Goal: Feedback & Contribution: Submit feedback/report problem

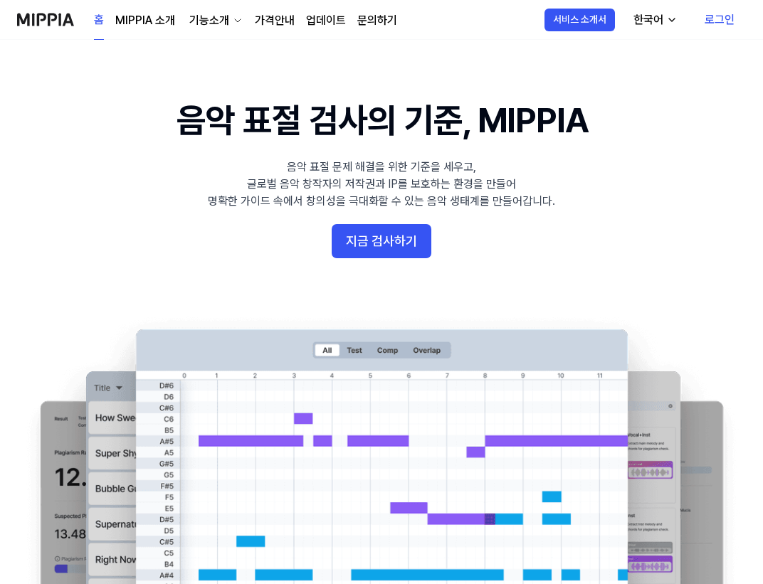
click at [282, 22] on link "가격안내" at bounding box center [275, 20] width 40 height 17
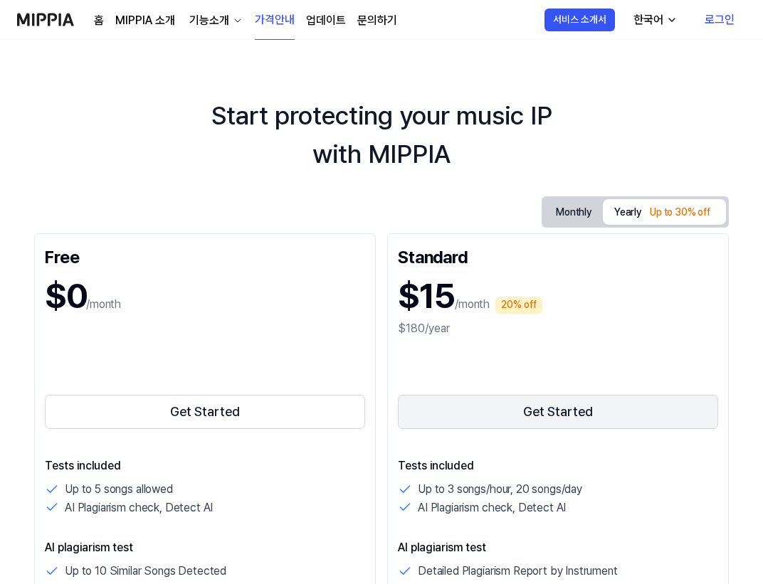
click at [454, 399] on button "Get Started" at bounding box center [558, 412] width 320 height 34
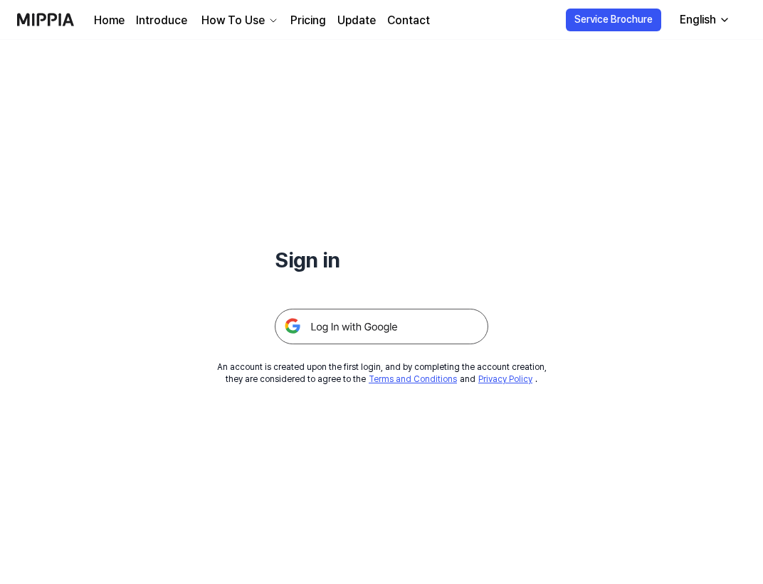
click at [356, 317] on img at bounding box center [382, 327] width 214 height 36
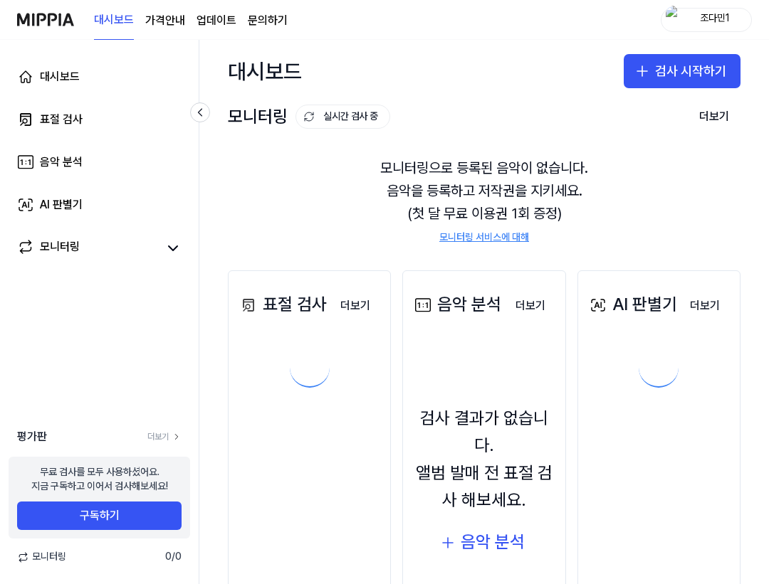
click at [162, 17] on page\) "가격안내" at bounding box center [165, 20] width 40 height 17
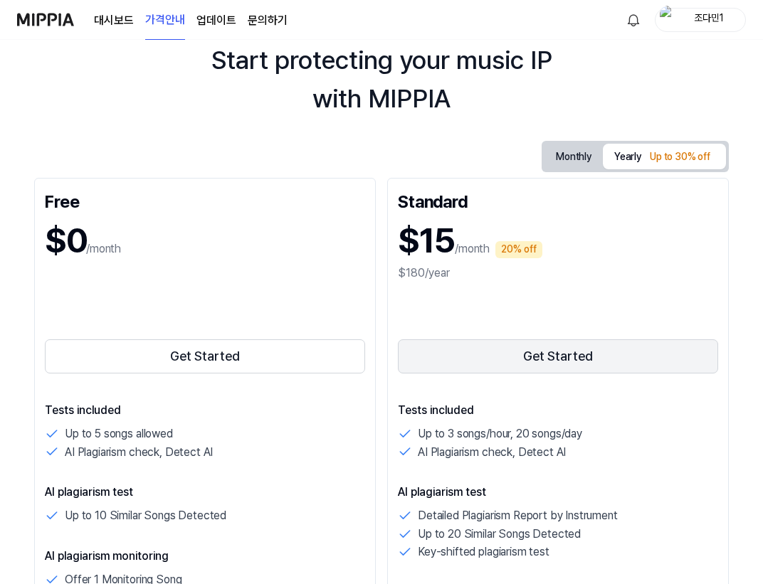
scroll to position [85, 0]
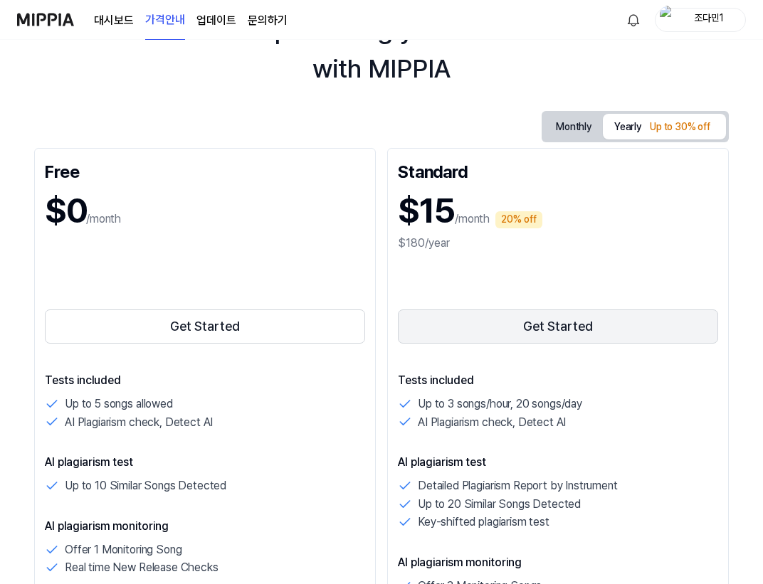
click at [493, 324] on button "Get Started" at bounding box center [558, 327] width 320 height 34
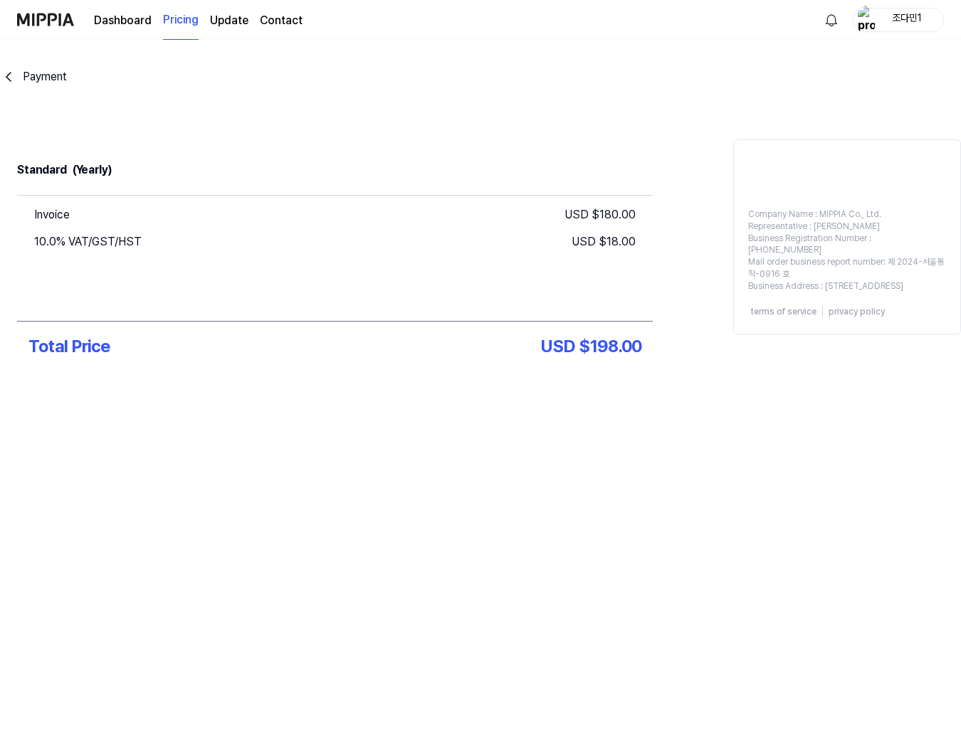
click at [396, 500] on div "Payment Standard (Yearly) Invoice USD $ 180.00 10.0% VAT/GST/HST USD $ 18.00 To…" at bounding box center [480, 385] width 961 height 690
click at [507, 456] on div "Payment Standard (Yearly) Invoice USD $ 180.00 10.0% VAT/GST/HST USD $ 18.00 To…" at bounding box center [480, 257] width 961 height 434
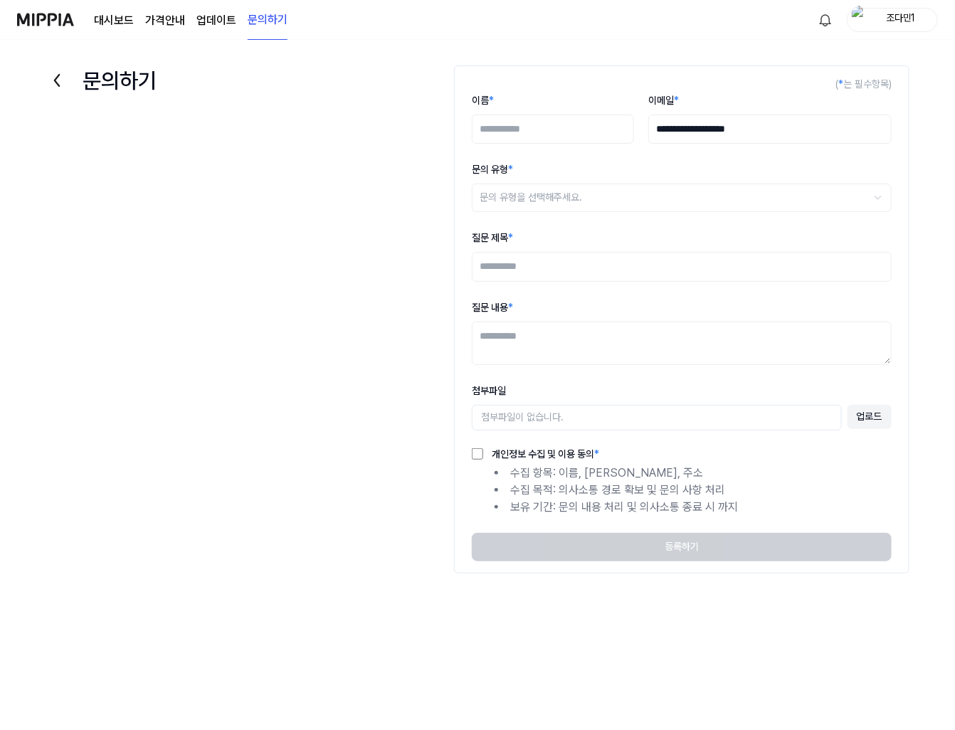
click at [596, 140] on input "이름 *" at bounding box center [553, 130] width 162 height 30
type input "***"
click at [564, 208] on html "**********" at bounding box center [477, 365] width 955 height 730
select select "***"
click at [581, 269] on input "질문 제목 *" at bounding box center [682, 267] width 420 height 30
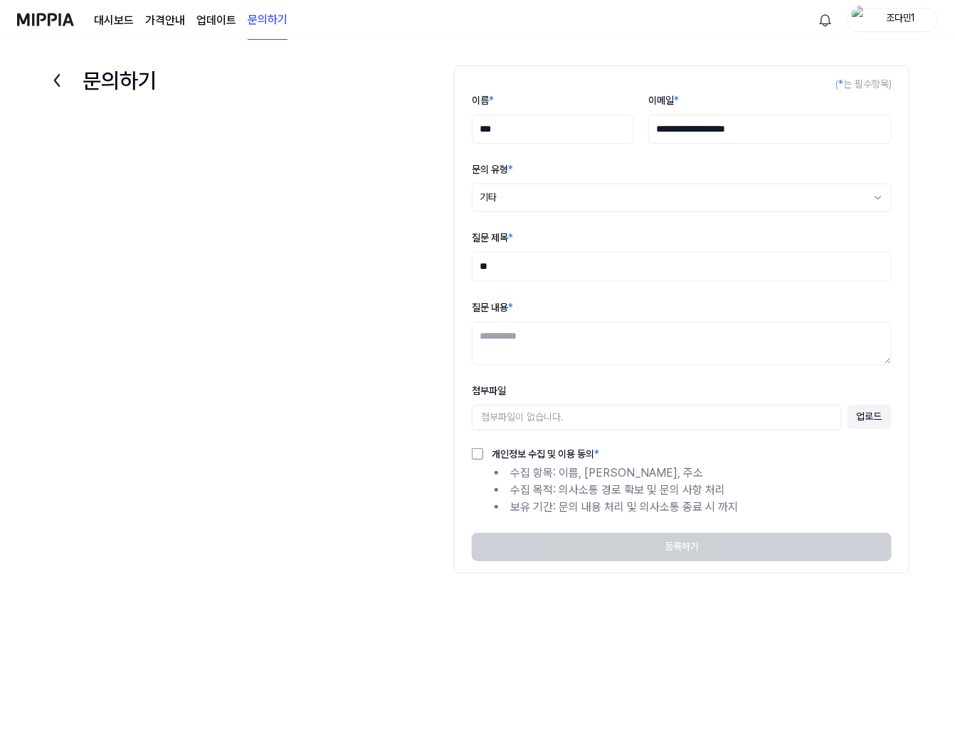
type input "*"
type input "******"
click at [539, 363] on textarea "질문 내용 *" at bounding box center [682, 343] width 420 height 43
type textarea "**********"
click at [542, 419] on div "첨부파일이 없습니다." at bounding box center [653, 418] width 377 height 26
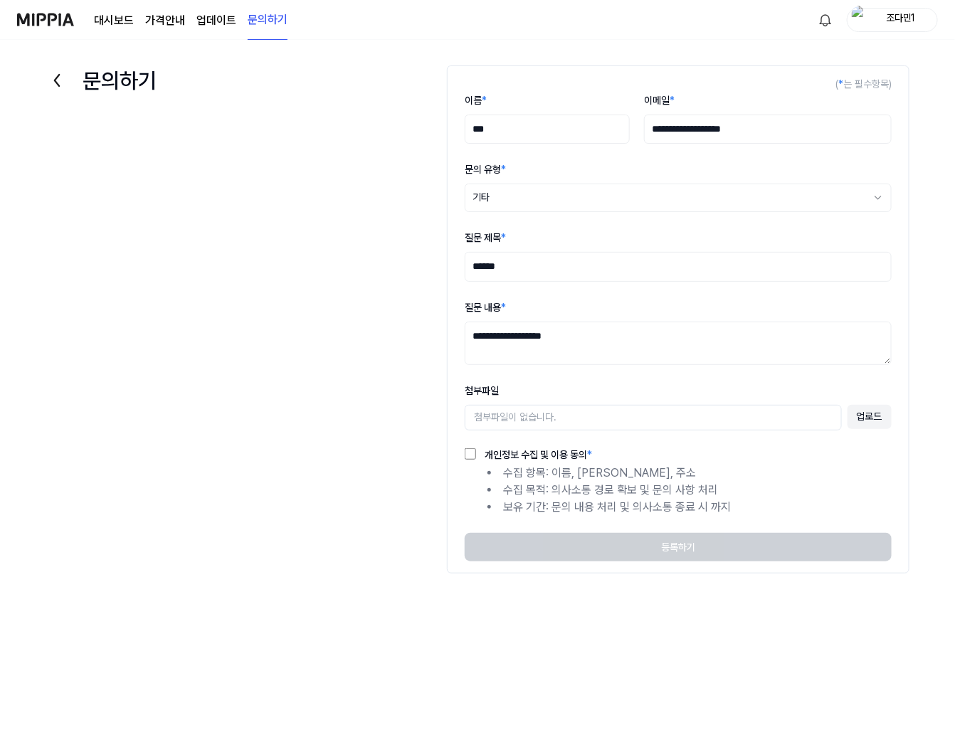
click at [877, 406] on button "업로드" at bounding box center [870, 417] width 44 height 24
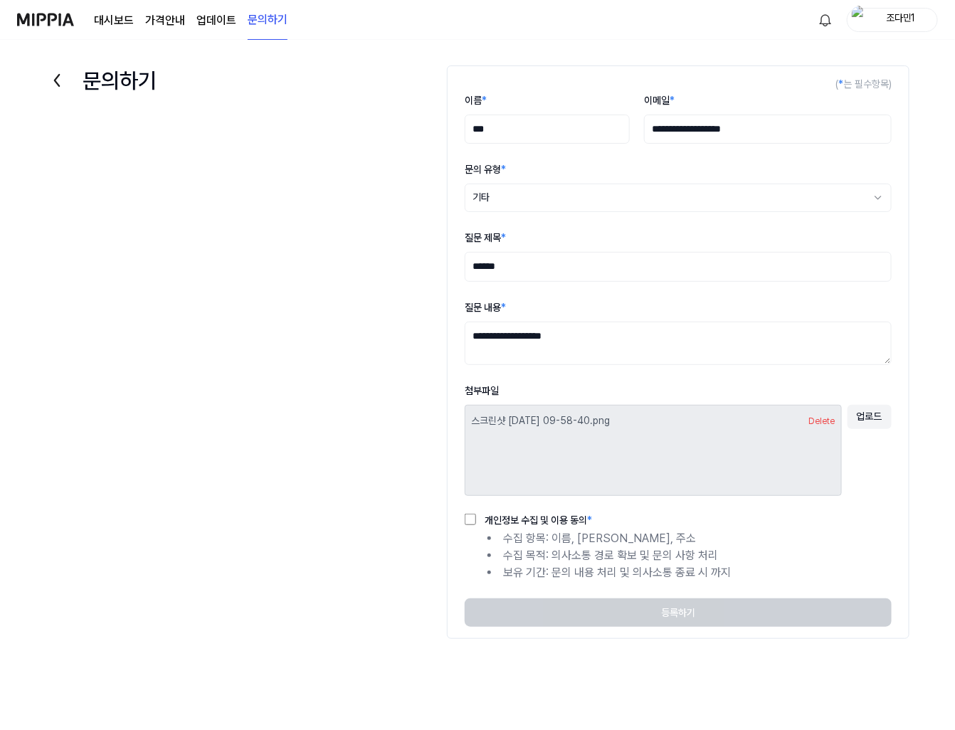
click at [543, 512] on form "**********" at bounding box center [678, 352] width 463 height 574
click at [539, 515] on label "개인정보 수집 및 이용 동의 *" at bounding box center [534, 520] width 116 height 10
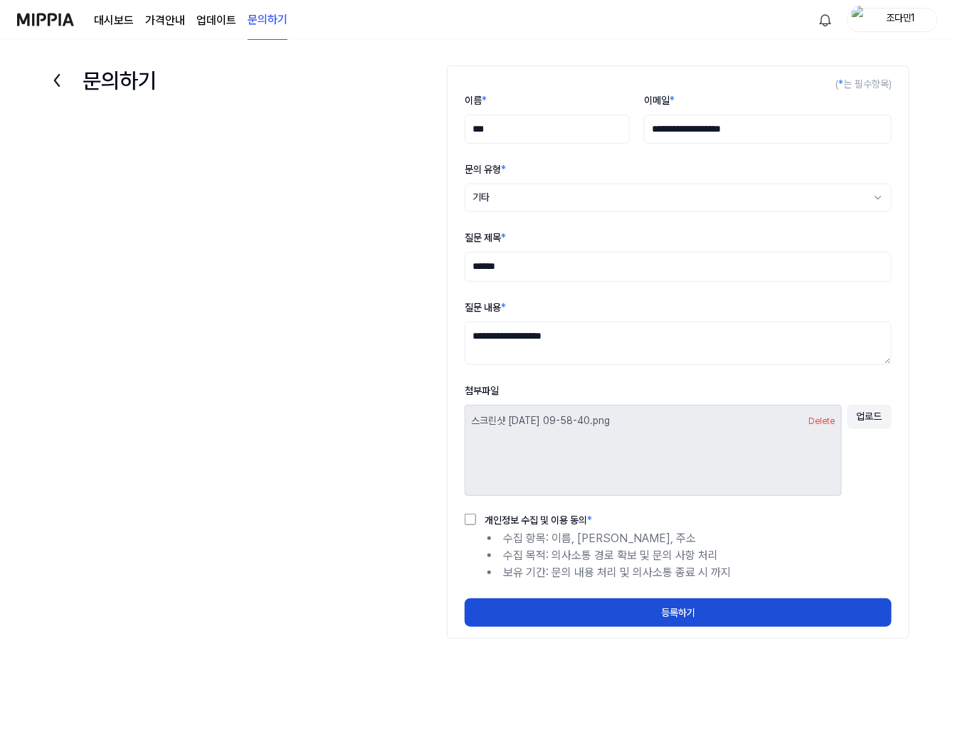
click at [816, 425] on button "Delete" at bounding box center [822, 422] width 26 height 12
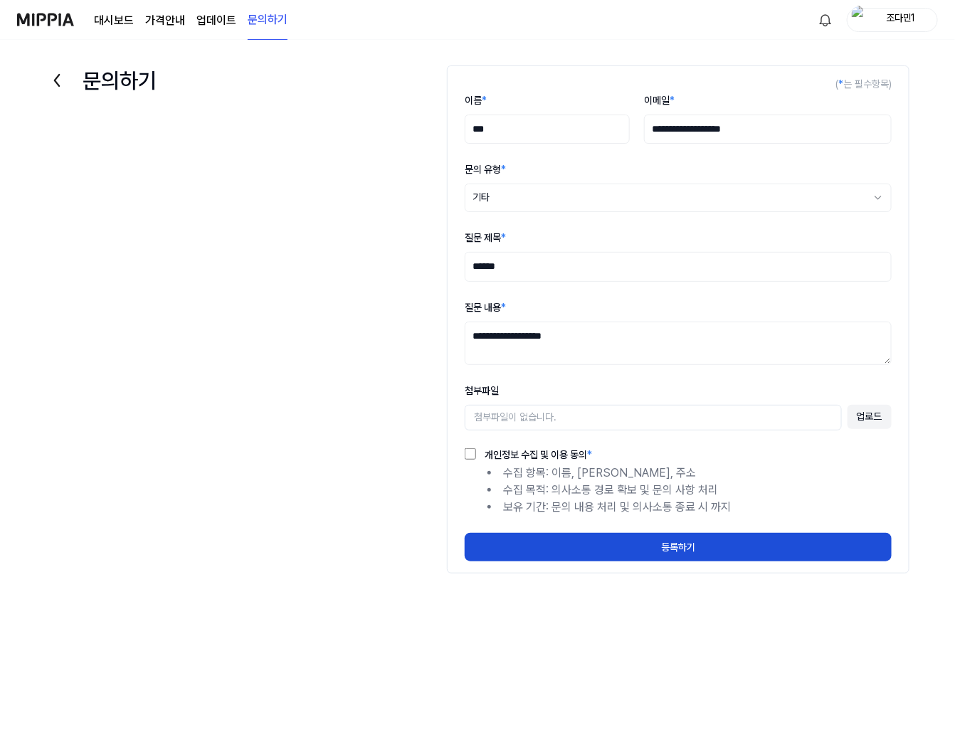
click at [870, 414] on button "업로드" at bounding box center [870, 417] width 44 height 24
click at [865, 414] on button "업로드" at bounding box center [870, 417] width 44 height 24
click at [848, 426] on button "업로드" at bounding box center [870, 417] width 44 height 24
click at [549, 406] on div "첨부파일이 없습니다." at bounding box center [653, 418] width 377 height 26
click at [544, 411] on div "첨부파일이 없습니다." at bounding box center [653, 418] width 377 height 26
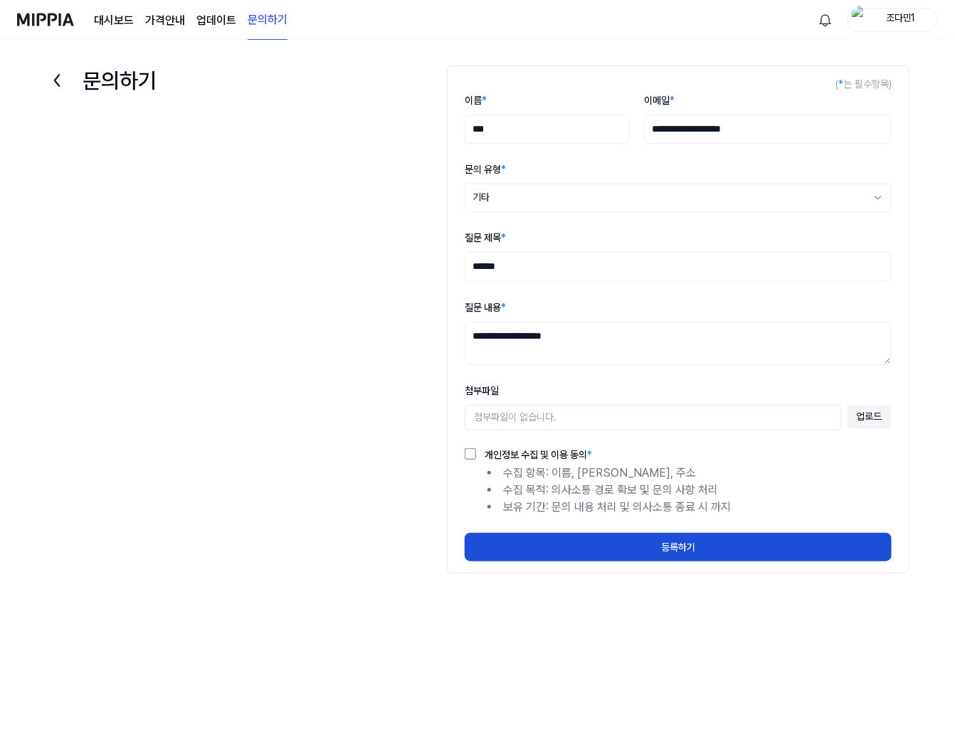
click at [537, 417] on div "첨부파일이 없습니다." at bounding box center [653, 418] width 377 height 26
click at [536, 417] on div "첨부파일이 없습니다." at bounding box center [653, 418] width 377 height 26
click at [502, 419] on div "첨부파일이 없습니다." at bounding box center [653, 418] width 377 height 26
click at [708, 421] on div "첨부파일이 없습니다." at bounding box center [653, 418] width 377 height 26
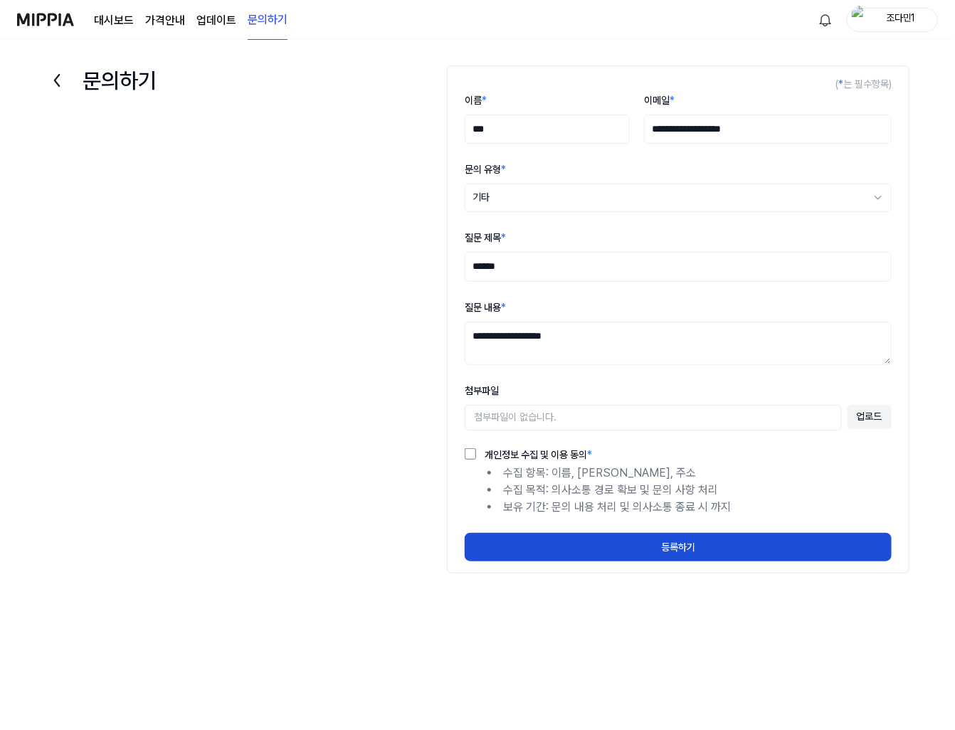
click at [527, 458] on label "개인정보 수집 및 이용 동의 *" at bounding box center [534, 455] width 116 height 10
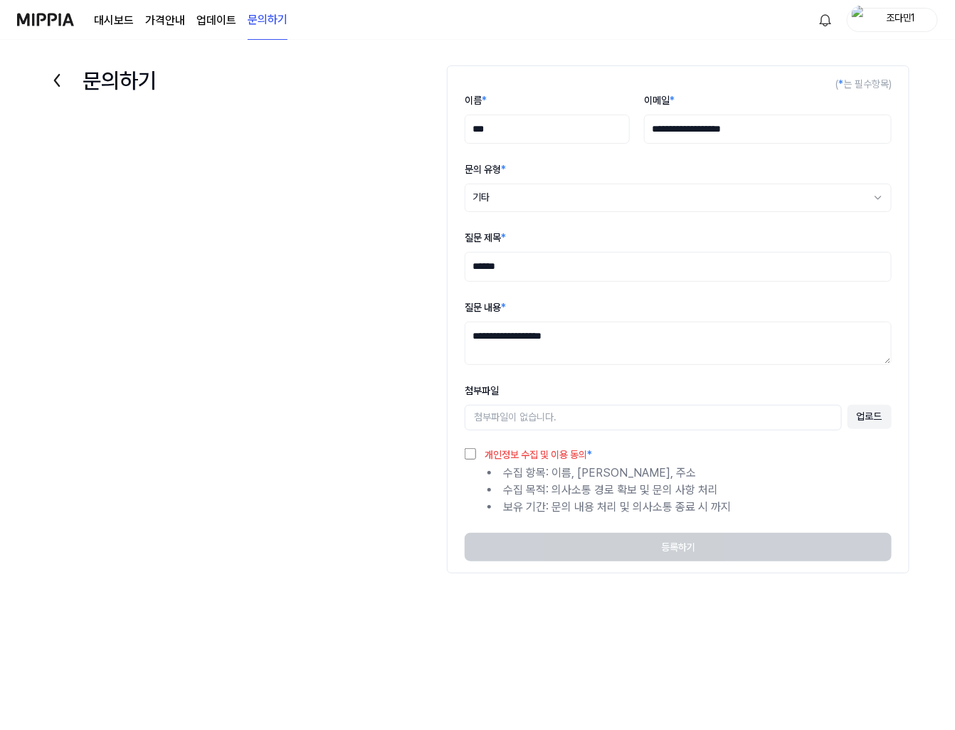
click at [883, 417] on button "업로드" at bounding box center [870, 417] width 44 height 24
click at [379, 379] on div "**********" at bounding box center [477, 350] width 955 height 593
click at [873, 418] on button "업로드" at bounding box center [870, 417] width 44 height 24
click at [853, 423] on button "업로드" at bounding box center [870, 417] width 44 height 24
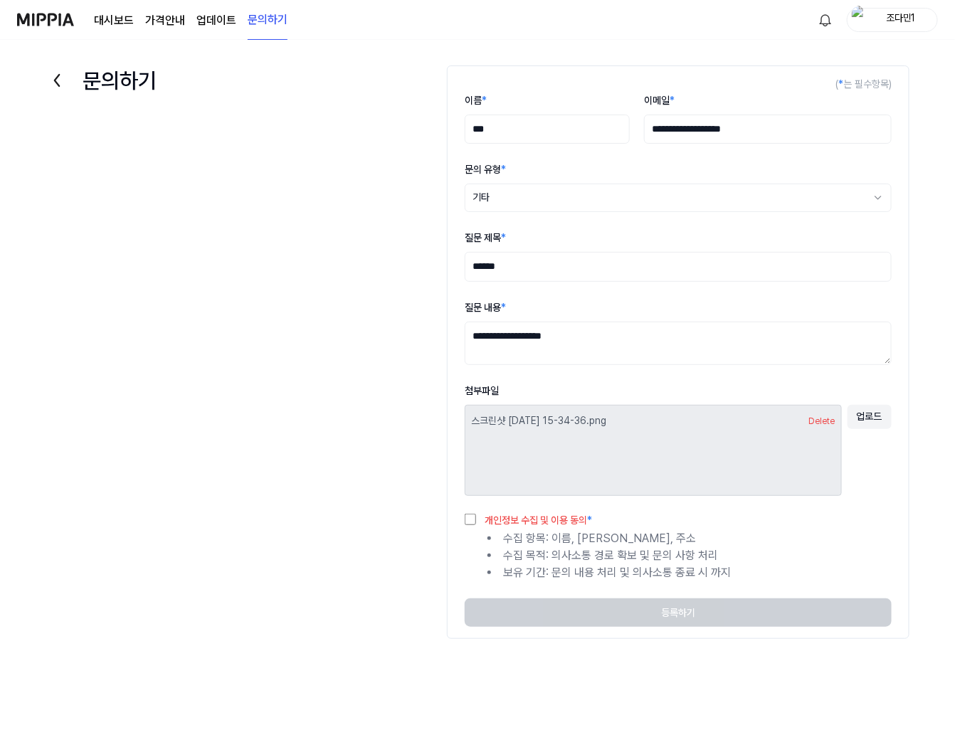
click at [534, 520] on label "개인정보 수집 및 이용 동의 *" at bounding box center [534, 520] width 116 height 10
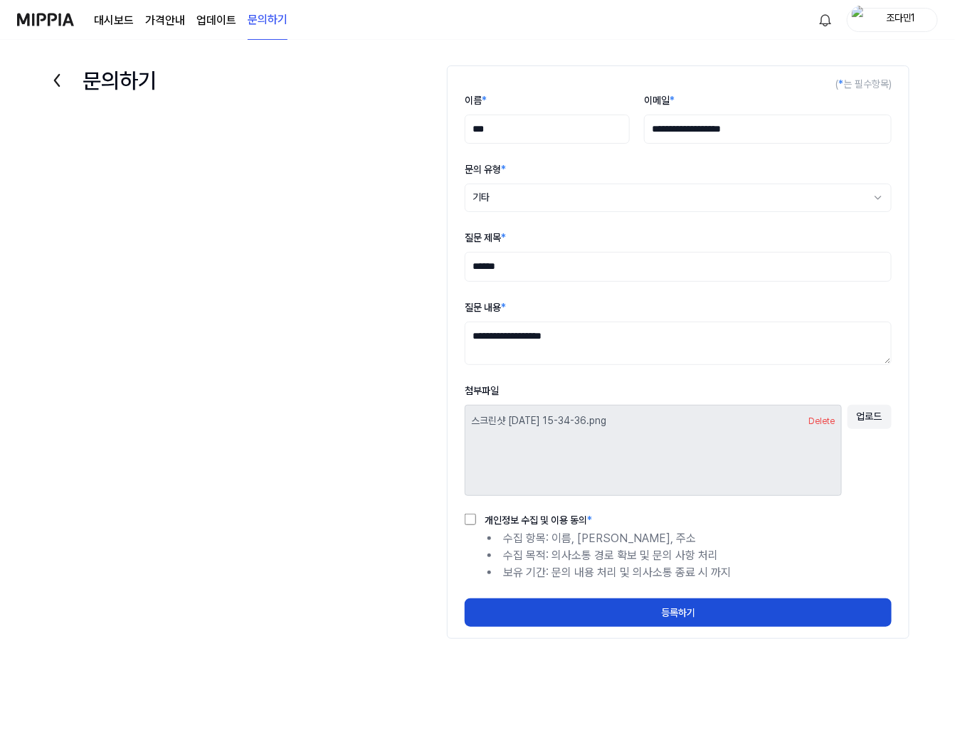
click at [528, 589] on form "**********" at bounding box center [678, 352] width 463 height 574
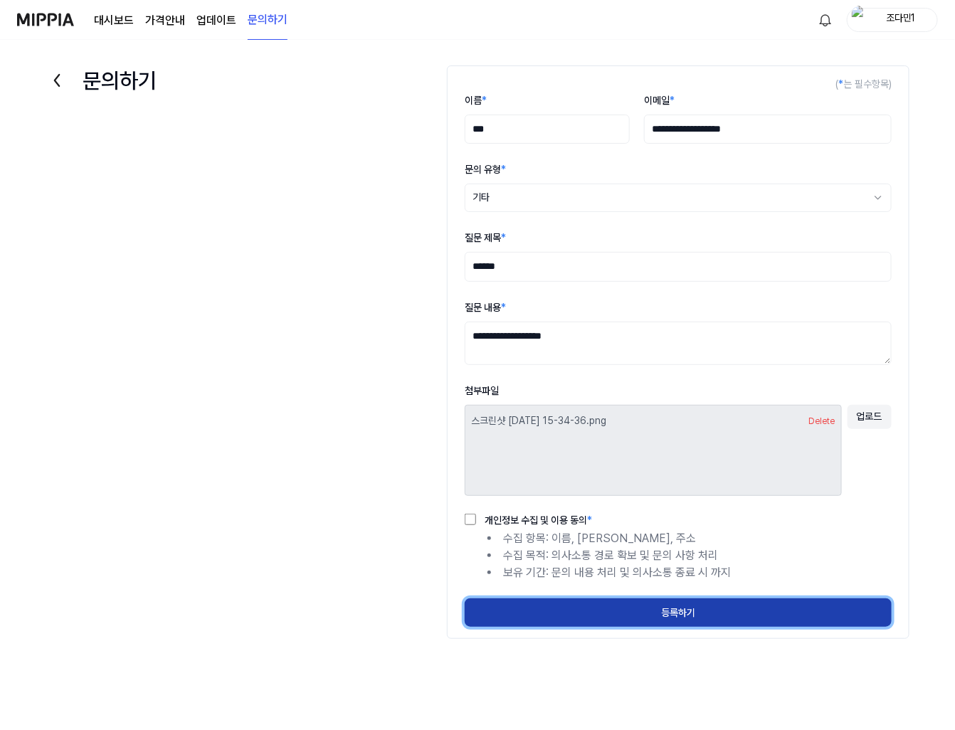
click at [527, 611] on button "등록하기" at bounding box center [678, 613] width 427 height 28
select select
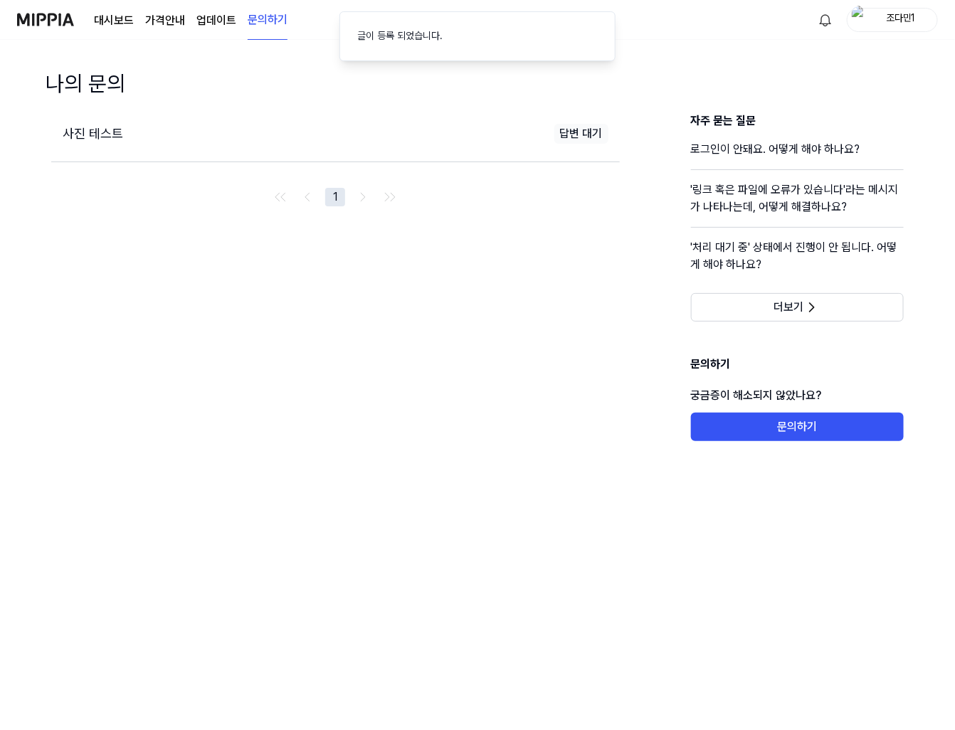
click at [222, 278] on div "사진 테스트 답변 대기 1" at bounding box center [335, 276] width 569 height 329
click at [148, 134] on div "사진 테스트" at bounding box center [199, 134] width 273 height 21
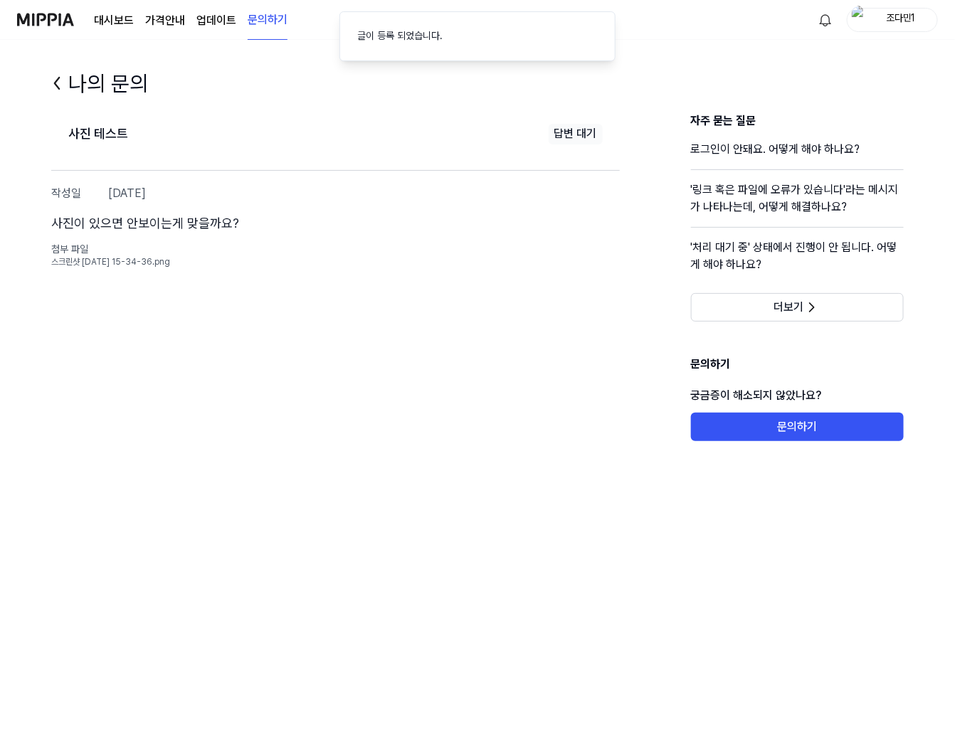
click at [107, 248] on div "첨부 파일" at bounding box center [335, 250] width 569 height 14
drag, startPoint x: 425, startPoint y: 446, endPoint x: 422, endPoint y: 407, distance: 39.2
click at [424, 449] on div "사진 테스트 답변 대기 작성일 2025.09.19. 사진이 있으면 안보이는게 맞을까요? 첨부 파일 스크린샷 2025-09-18 15-34-36…" at bounding box center [478, 307] width 910 height 390
